Goal: Check status: Check status

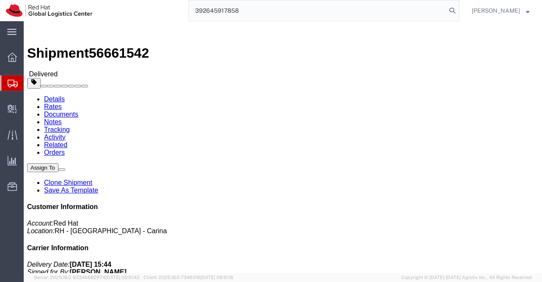
scroll to position [212, 0]
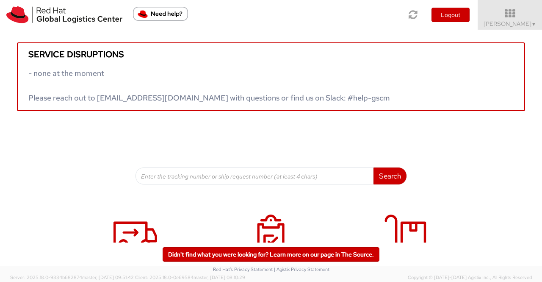
click at [474, 168] on div "Service disruptions - none at the moment Please reach out to globallogistics@re…" at bounding box center [271, 107] width 542 height 155
click at [534, 26] on span "▼" at bounding box center [533, 24] width 5 height 7
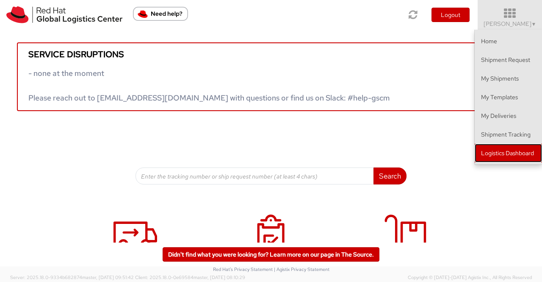
click at [521, 156] on link "Logistics Dashboard" at bounding box center [508, 153] width 67 height 19
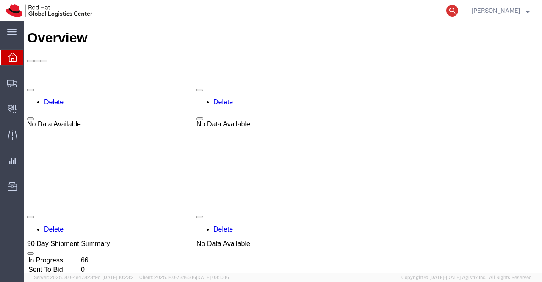
click at [451, 9] on icon at bounding box center [452, 11] width 12 height 12
paste input "392646023590"
type input "392646023590"
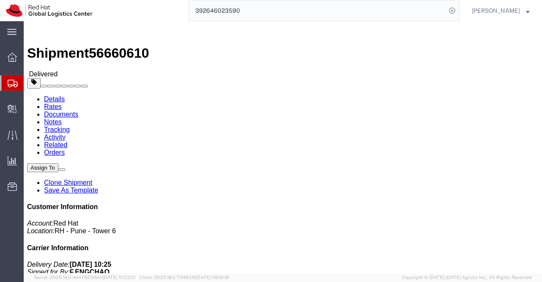
drag, startPoint x: 168, startPoint y: 90, endPoint x: 136, endPoint y: 94, distance: 32.4
click address "Red Hat ([PERSON_NAME]) BEIJMSO 07-110, 7F, IF center [STREET_ADDRESS][PERSON_N…"
copy address "[PERSON_NAME]"
drag, startPoint x: 253, startPoint y: 191, endPoint x: 253, endPoint y: 186, distance: 4.7
click h4 "Routing & Vehicle Information"
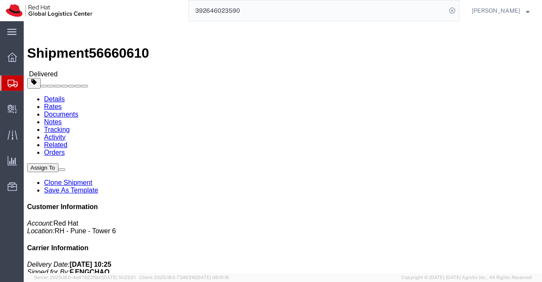
click h4 "Routing & Vehicle Information"
drag, startPoint x: 115, startPoint y: 11, endPoint x: 72, endPoint y: 14, distance: 43.3
click span "56660610"
copy span "56660610"
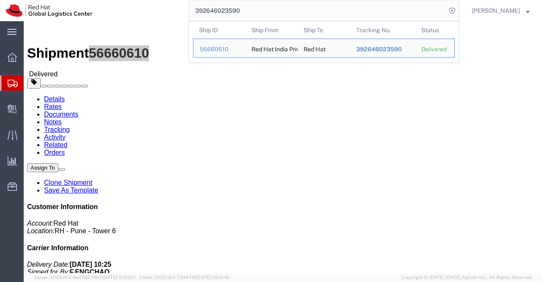
drag, startPoint x: 252, startPoint y: 8, endPoint x: 177, endPoint y: 12, distance: 75.0
click at [177, 12] on div "392646023590 Ship ID Ship From Ship To Tracking Nu. Status Ship ID 56660610 Shi…" at bounding box center [278, 10] width 361 height 21
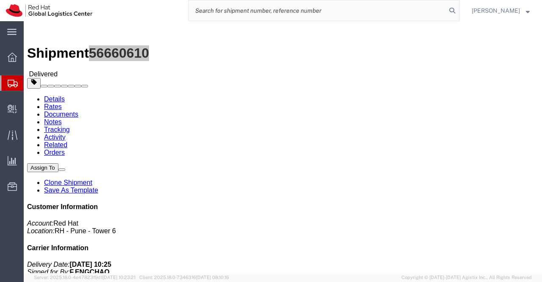
paste input "392645917858"
type input "392645917858"
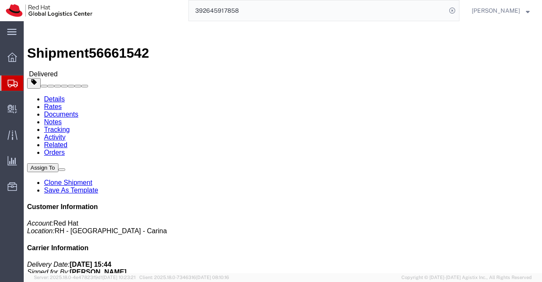
scroll to position [169, 0]
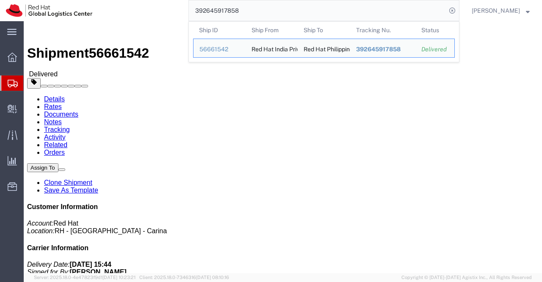
drag, startPoint x: 470, startPoint y: 150, endPoint x: 420, endPoint y: 146, distance: 49.7
click address "Red Hat Philippines Software ... ([PERSON_NAME]) [STREET_ADDRESS] [PHONE_NUMBER…"
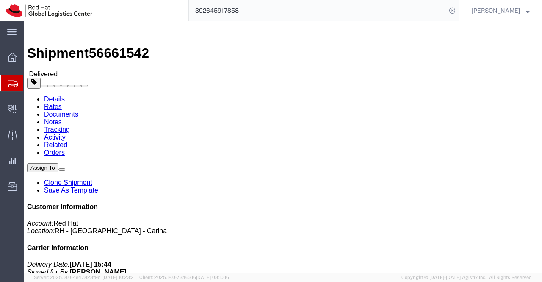
copy address "[PERSON_NAME]"
click div "Leg 1 - Small Parcel"
drag, startPoint x: 156, startPoint y: 54, endPoint x: 150, endPoint y: 49, distance: 7.5
click h2 "Shipment Detail"
drag, startPoint x: 114, startPoint y: 9, endPoint x: 71, endPoint y: 11, distance: 43.6
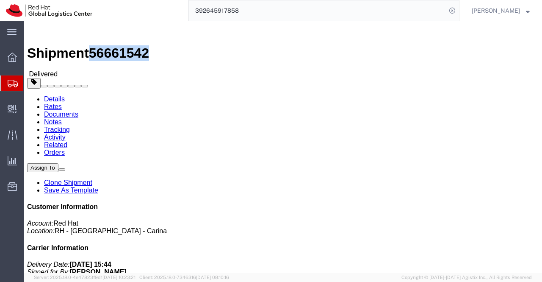
click span "56661542"
copy span "56661542"
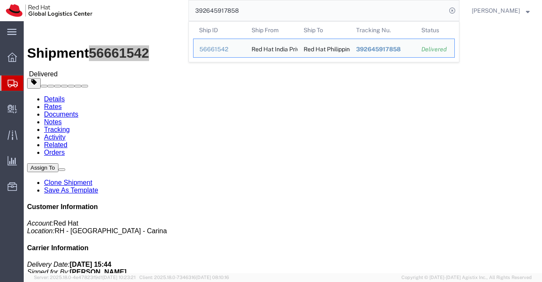
drag, startPoint x: 253, startPoint y: 10, endPoint x: 197, endPoint y: 11, distance: 56.3
click at [197, 11] on input "392645917858" at bounding box center [317, 10] width 257 height 20
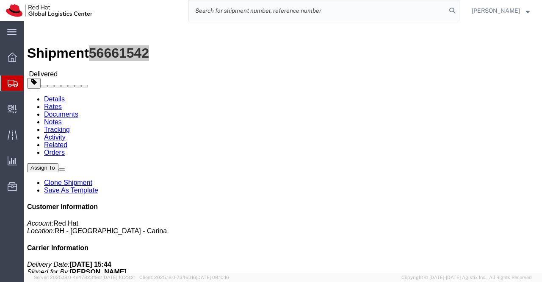
paste input "392646309378"
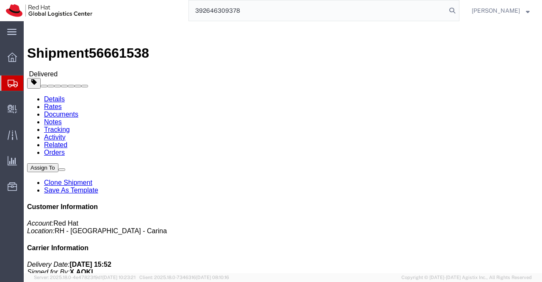
type input "392646309378"
drag, startPoint x: 114, startPoint y: 10, endPoint x: 70, endPoint y: 13, distance: 44.1
click h1 "Shipment 56661538"
copy span "56661538"
click div "Ship From Red Hat India Private Limited ([PERSON_NAME]) BENGLURU Bagmane [GEOGR…"
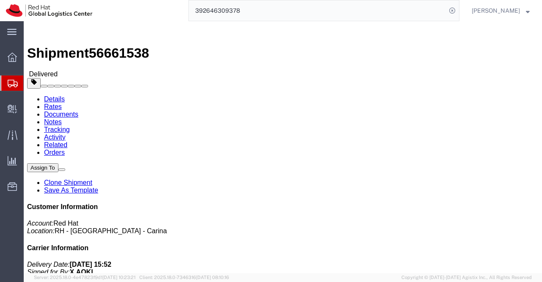
click div "Shipment Detail Ship From Red Hat India Private Limited ([PERSON_NAME]) BENGLUR…"
drag, startPoint x: 453, startPoint y: 184, endPoint x: 482, endPoint y: 185, distance: 28.8
click address "Red Hat, KK ([PERSON_NAME]) [GEOGRAPHIC_DATA] Ebisu Neonate [STREET_ADDRESS] [P…"
copy address "[PERSON_NAME]"
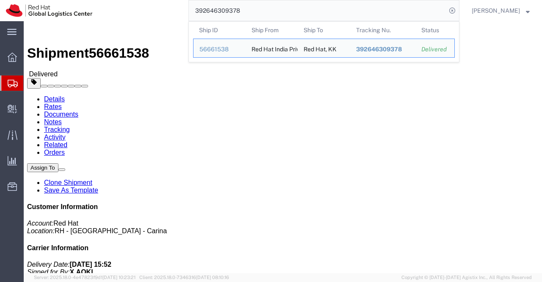
drag, startPoint x: 241, startPoint y: 12, endPoint x: 185, endPoint y: 14, distance: 56.4
click at [185, 14] on div "392646309378 Ship ID Ship From Ship To Tracking Nu. Status Ship ID 56661538 Shi…" at bounding box center [278, 10] width 361 height 21
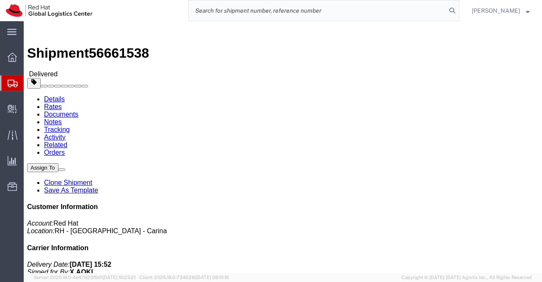
paste input "392645813860"
type input "392645813860"
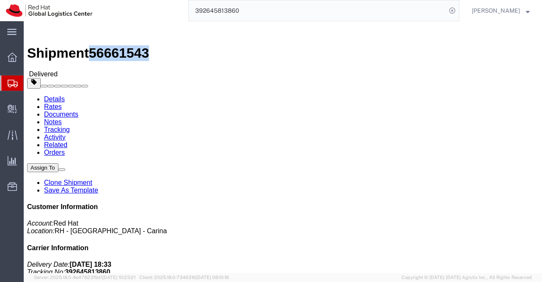
drag, startPoint x: 113, startPoint y: 11, endPoint x: 72, endPoint y: 11, distance: 41.5
click span "56661543"
copy span "56661543"
click div "Leg 1 - Small Parcel"
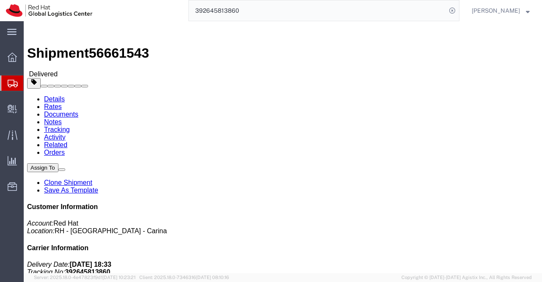
drag, startPoint x: 160, startPoint y: 89, endPoint x: 106, endPoint y: 88, distance: 53.8
click div "Ship To [PERSON_NAME] ([PERSON_NAME]) [STREET_ADDRESS][DATE][PERSON_NAME], 351-…"
copy address "[PERSON_NAME]"
drag, startPoint x: 240, startPoint y: 195, endPoint x: 182, endPoint y: 153, distance: 71.1
click h4 "Routing & Vehicle Information"
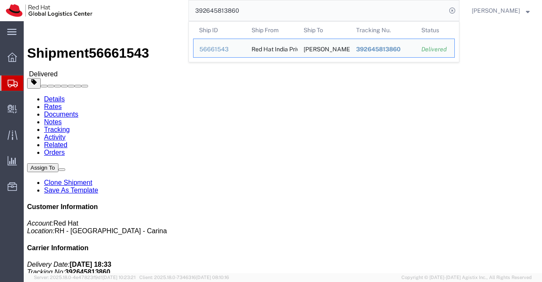
drag, startPoint x: 247, startPoint y: 10, endPoint x: 179, endPoint y: 8, distance: 67.8
click at [179, 8] on div "392645813860 Ship ID Ship From Ship To Tracking Nu. Status Ship ID 56661543 Shi…" at bounding box center [278, 10] width 361 height 21
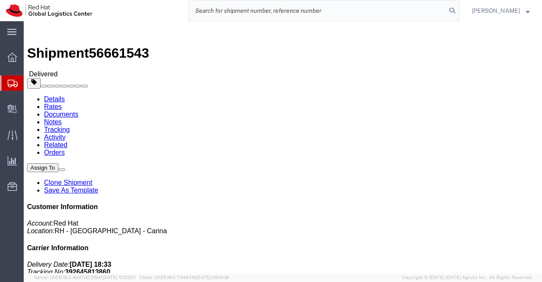
paste input "392646233370"
type input "392646233370"
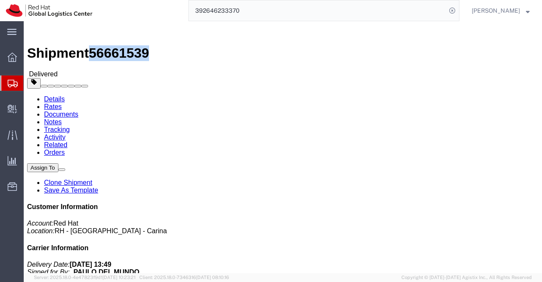
drag, startPoint x: 114, startPoint y: 11, endPoint x: 72, endPoint y: 14, distance: 42.4
click span "56661539"
copy span "56661539"
click h4 "Routing & Vehicle Information"
click div "Leg 1 - Small Parcel"
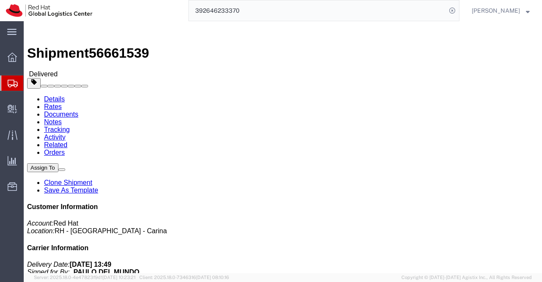
drag, startPoint x: 152, startPoint y: 90, endPoint x: 108, endPoint y: 92, distance: 44.1
click div "Ship To Paolo del Mundo (Paolo del Mundo) [STREET_ADDRESS][PERSON_NAME] [PHONE_…"
copy address "Paolo del Mundo"
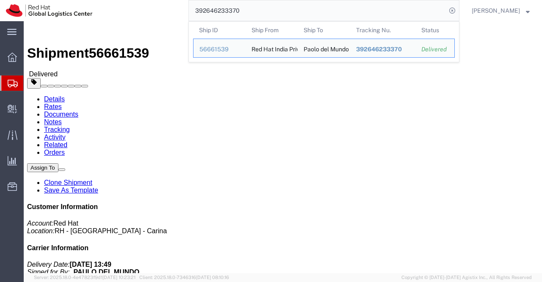
drag, startPoint x: 252, startPoint y: 10, endPoint x: 189, endPoint y: 11, distance: 63.5
click at [189, 11] on form "392646233370 Ship ID Ship From Ship To Tracking Nu. Status Ship ID 56661539 Shi…" at bounding box center [323, 10] width 271 height 21
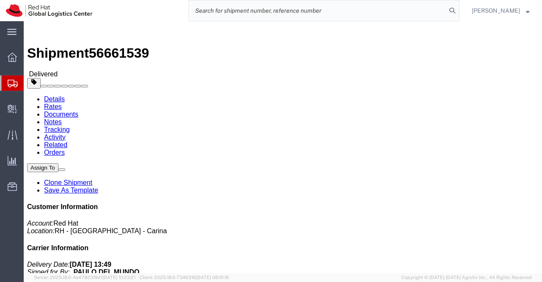
paste input "392646472740"
type input "392646472740"
drag, startPoint x: 174, startPoint y: 89, endPoint x: 109, endPoint y: 90, distance: 64.4
click address "[PERSON_NAME] ([PERSON_NAME]) [PERSON_NAME][STREET_ADDRESS][PERSON_NAME] 094526…"
click div "Ship From Red Hat India Private Limited ([PERSON_NAME]) [PERSON_NAME] [GEOGRAPH…"
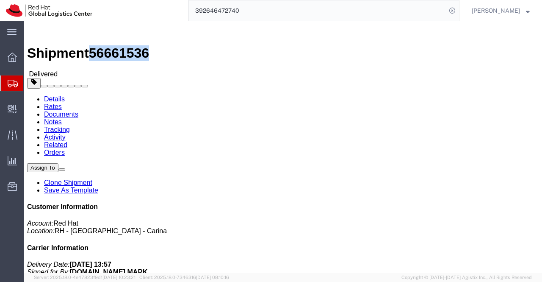
drag, startPoint x: 114, startPoint y: 11, endPoint x: 72, endPoint y: 11, distance: 42.3
click span "56661536"
click div "Ship From Red Hat India Private Limited ([PERSON_NAME]) [PERSON_NAME] [GEOGRAPH…"
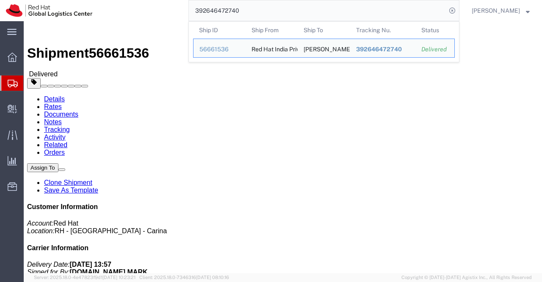
drag, startPoint x: 257, startPoint y: 10, endPoint x: 183, endPoint y: 13, distance: 74.1
click at [183, 13] on div "392646472740 Ship ID Ship From Ship To Tracking Nu. Status Ship ID 56661536 Shi…" at bounding box center [278, 10] width 361 height 21
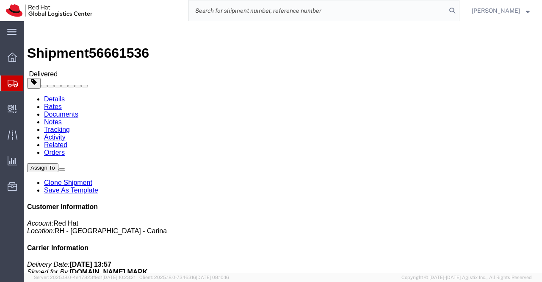
paste input "392646046801"
type input "392646046801"
click div "Shipment Detail Ship From Red Hat India Private Limited ([PERSON_NAME]) BENGLUR…"
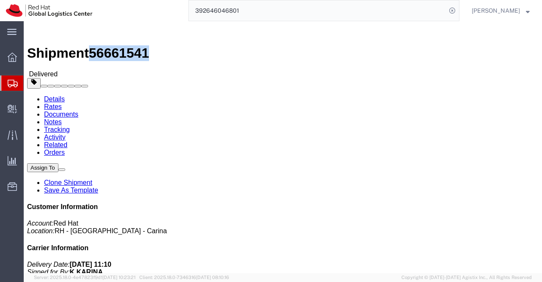
drag, startPoint x: 114, startPoint y: 10, endPoint x: 73, endPoint y: 12, distance: 41.6
click span "56661541"
click div "Leg 1 - Small Parcel"
drag, startPoint x: 191, startPoint y: 176, endPoint x: 98, endPoint y: 56, distance: 151.2
click div "Ship From Red Hat India Private Limited ([PERSON_NAME]) BENGLURU Bagmane [GEOGR…"
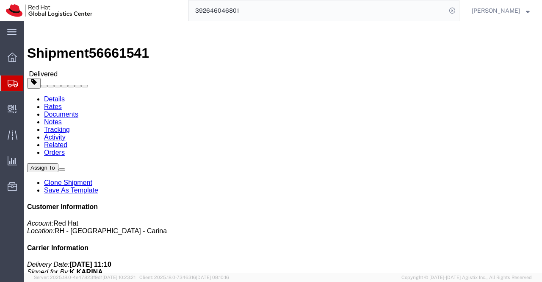
drag, startPoint x: 145, startPoint y: 90, endPoint x: 110, endPoint y: 91, distance: 34.7
click address "[PERSON_NAME] ([PERSON_NAME]) [STREET_ADDRESS] 6590600729 [EMAIL_ADDRESS][DOMAI…"
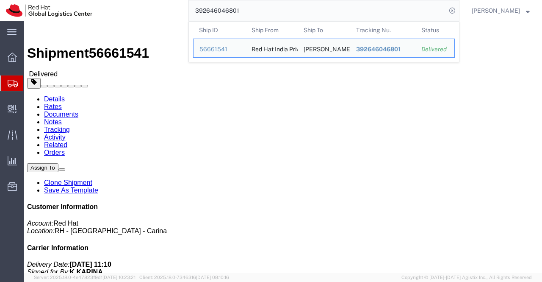
drag, startPoint x: 254, startPoint y: 11, endPoint x: 161, endPoint y: 14, distance: 93.6
click at [161, 14] on div "392646046801 Ship ID Ship From Ship To Tracking Nu. Status Ship ID 56661541 Shi…" at bounding box center [278, 10] width 361 height 21
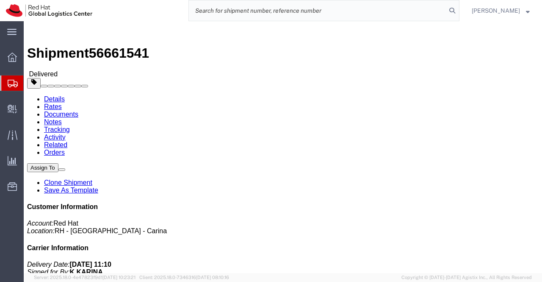
paste input "392646511281"
click div "Leg 1 - Small Parcel"
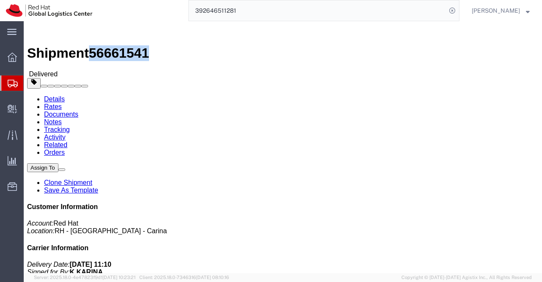
drag, startPoint x: 115, startPoint y: 9, endPoint x: 73, endPoint y: 11, distance: 42.4
click span "56661541"
click div "Leg 1 - Small Parcel"
click div "Shipment Detail Ship From Red Hat India Private Limited ([PERSON_NAME]) BENGLUR…"
click at [257, 13] on input "392646511281" at bounding box center [317, 10] width 257 height 20
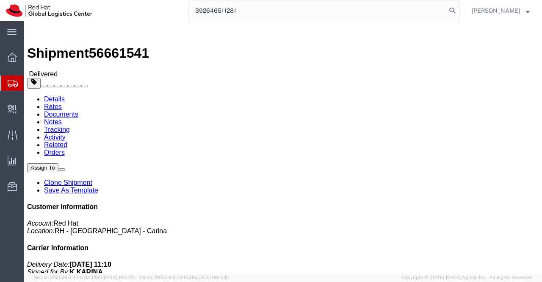
type input "392646511281"
drag, startPoint x: 254, startPoint y: 11, endPoint x: 176, endPoint y: 10, distance: 78.3
click at [176, 10] on div "392646511281" at bounding box center [278, 10] width 361 height 21
paste input "392646046801"
type input "392646046801"
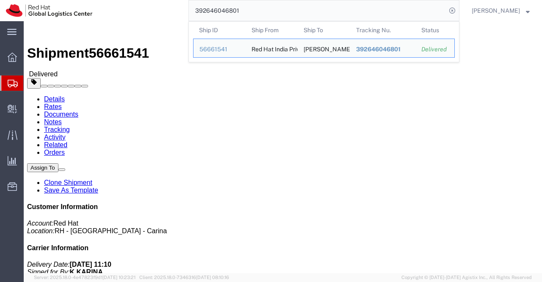
click div "Shipment Detail Ship From Red Hat India Private Limited ([PERSON_NAME]) BENGLUR…"
drag, startPoint x: 268, startPoint y: 11, endPoint x: 185, endPoint y: 7, distance: 83.1
click at [185, 7] on div "392646046801 Ship ID Ship From Ship To Tracking Nu. Status Ship ID 56661541 Shi…" at bounding box center [278, 10] width 361 height 21
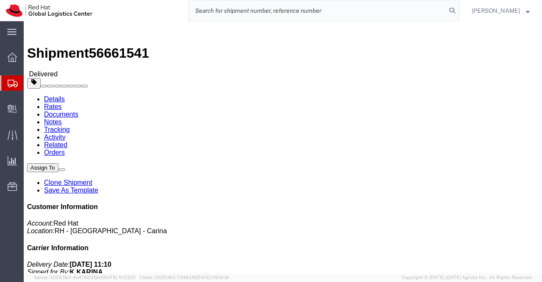
paste input "392646511281"
type input "392646511281"
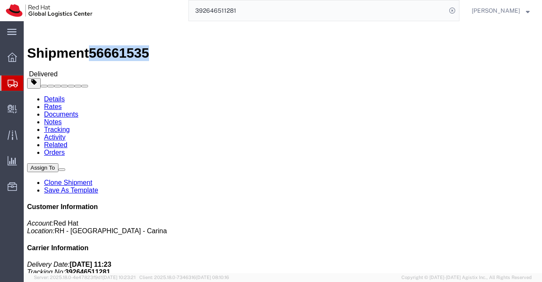
drag, startPoint x: 114, startPoint y: 10, endPoint x: 72, endPoint y: 14, distance: 42.6
click span "56661535"
click div "Ship From Red Hat India Private Limited ([PERSON_NAME]) BENGLURU Bagmane [GEOGR…"
drag, startPoint x: 427, startPoint y: 99, endPoint x: 466, endPoint y: 100, distance: 39.0
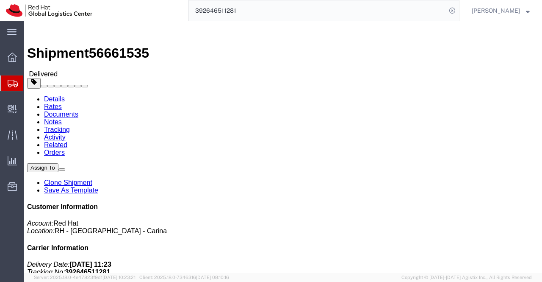
click address "Red Hat Asia Pacific Pte Ltd ([PERSON_NAME] [PERSON_NAME]) [GEOGRAPHIC_DATA][ST…"
click div "Leg 1 - Small Parcel"
